Goal: Task Accomplishment & Management: Use online tool/utility

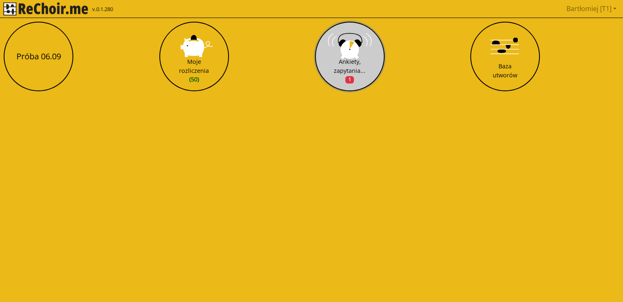
click at [352, 50] on button "Ankiety, zapytania... 1" at bounding box center [350, 57] width 70 height 70
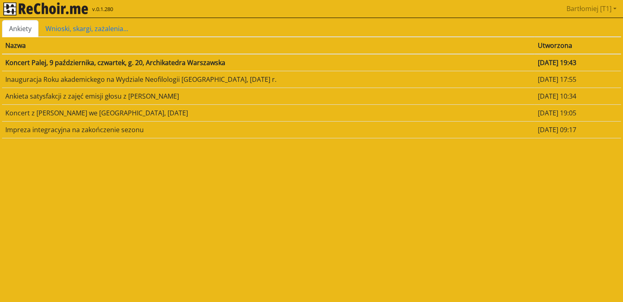
click at [70, 61] on td "Koncert Palej, 9 października, czwartek, g. 20, Archikatedra Warszawska" at bounding box center [268, 62] width 533 height 17
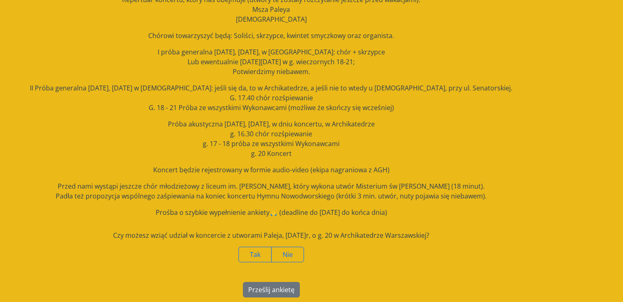
scroll to position [68, 0]
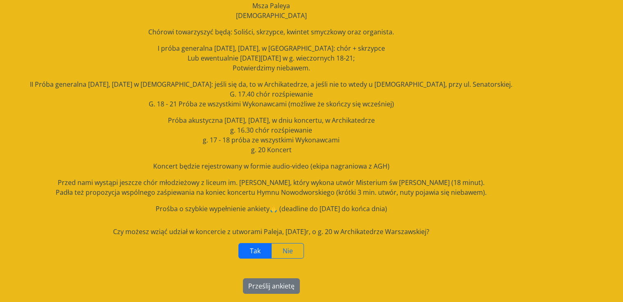
click at [252, 256] on label "Tak" at bounding box center [255, 251] width 33 height 16
click at [282, 286] on button "Prześlij ankietę" at bounding box center [271, 287] width 57 height 16
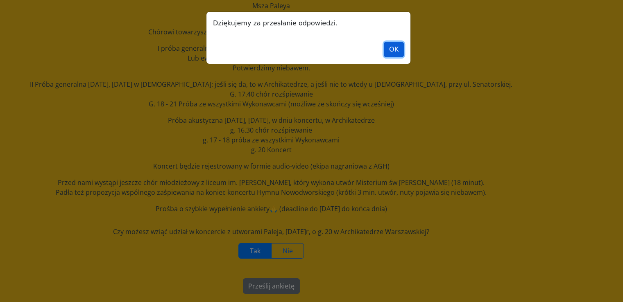
click at [402, 47] on button "OK" at bounding box center [394, 50] width 20 height 16
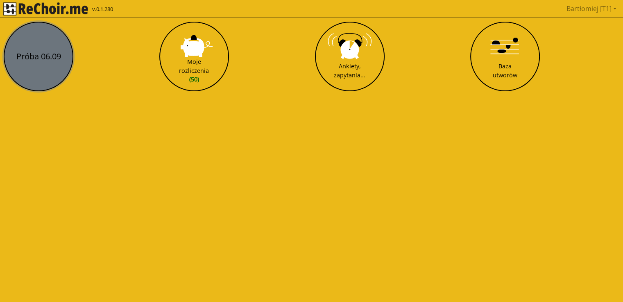
click at [33, 51] on button "Próba 06.09" at bounding box center [39, 57] width 70 height 70
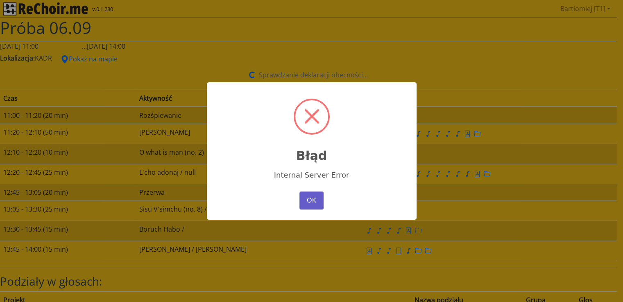
click at [317, 200] on button "OK" at bounding box center [312, 201] width 24 height 18
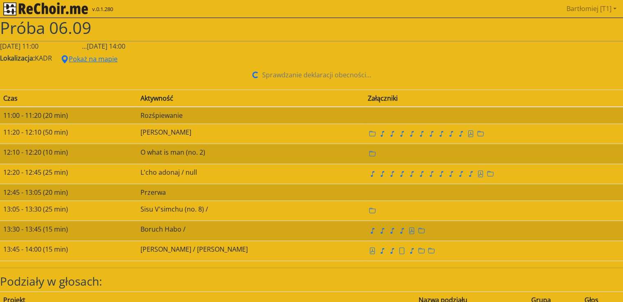
click at [32, 5] on img "rekłajer mi" at bounding box center [45, 8] width 85 height 13
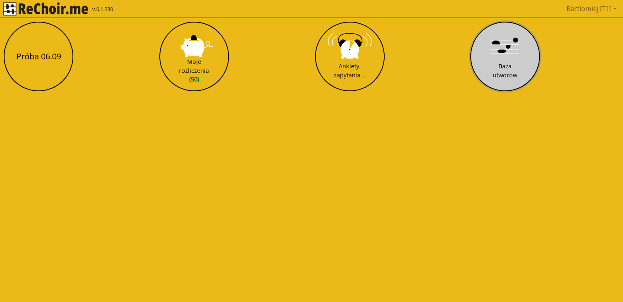
click at [510, 53] on button "Baza utworów" at bounding box center [505, 57] width 70 height 70
